Goal: Navigation & Orientation: Find specific page/section

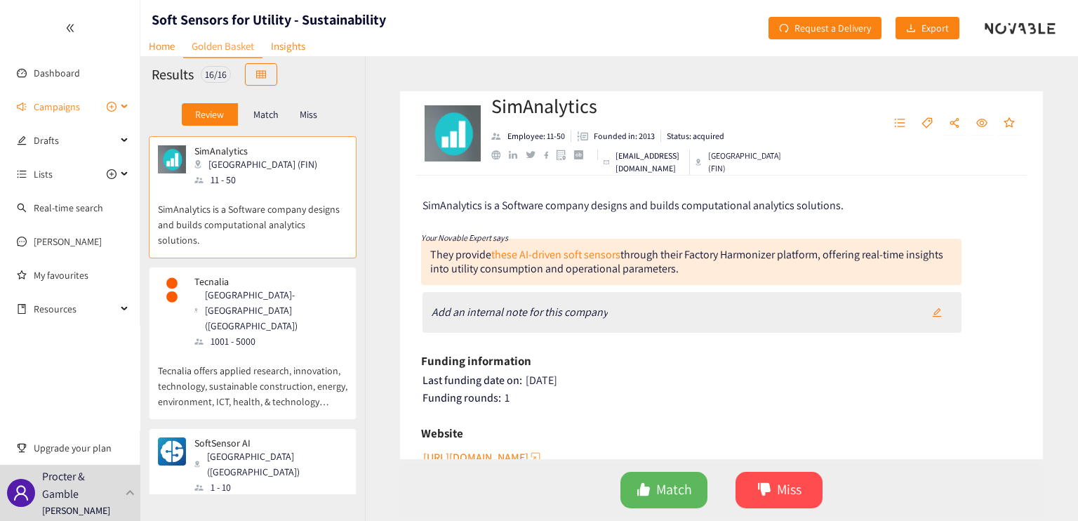
click at [122, 107] on icon at bounding box center [125, 107] width 7 height 0
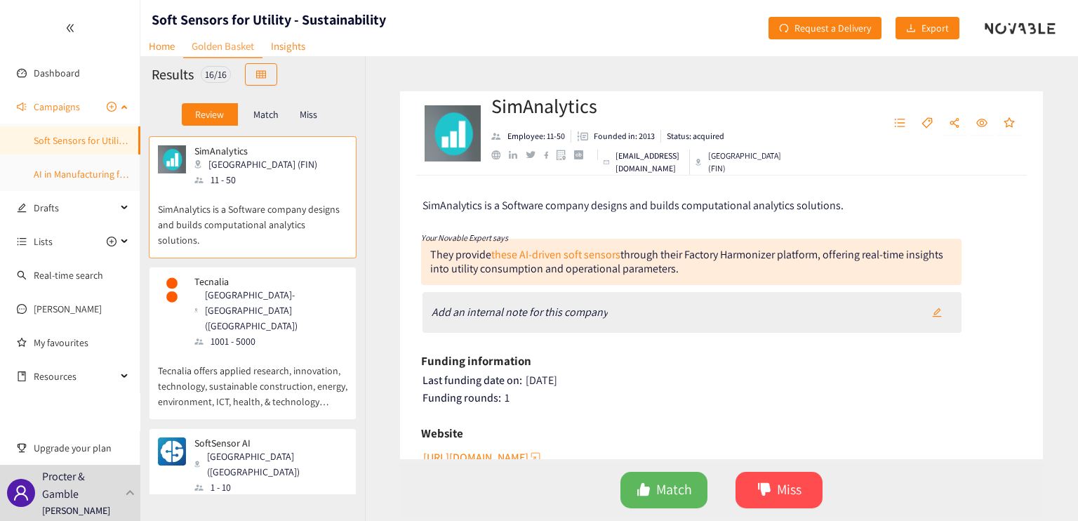
click at [94, 180] on link "AI in Manufacturing for Utilities" at bounding box center [98, 174] width 128 height 13
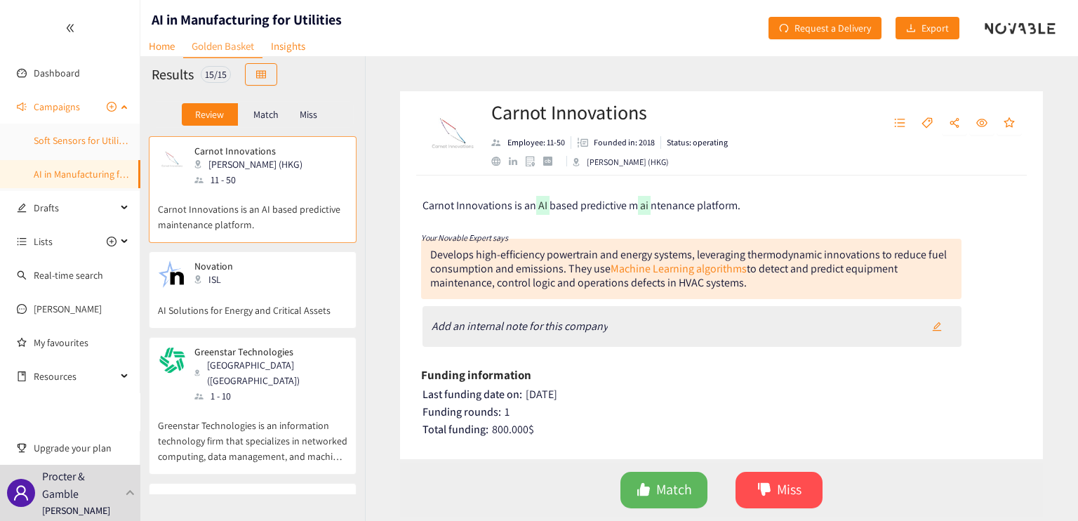
click at [86, 140] on link "Soft Sensors for Utility - Sustainability" at bounding box center [112, 140] width 156 height 13
